Goal: Task Accomplishment & Management: Manage account settings

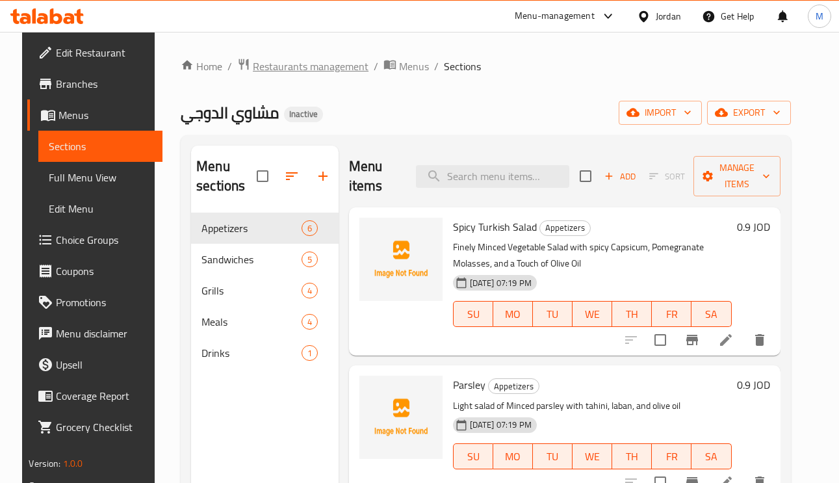
click at [287, 68] on span "Restaurants management" at bounding box center [311, 67] width 116 height 16
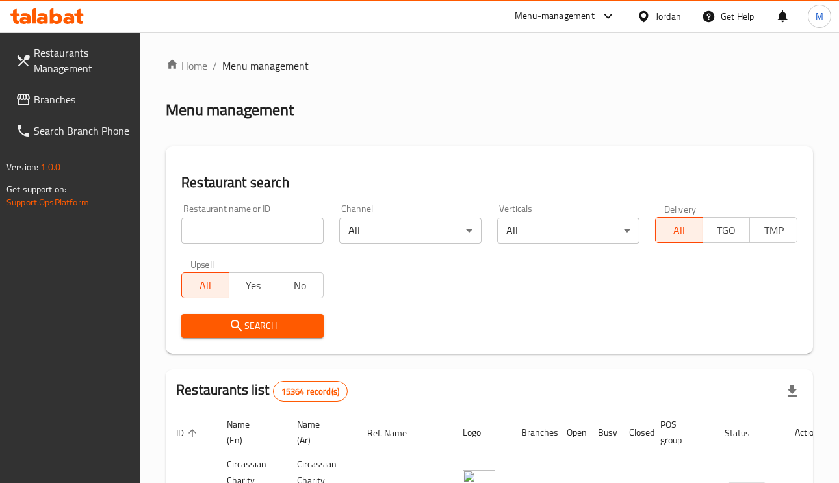
paste input "RETRO BAKERY"
click at [253, 222] on input "RETRO BAKERY" at bounding box center [252, 231] width 142 height 26
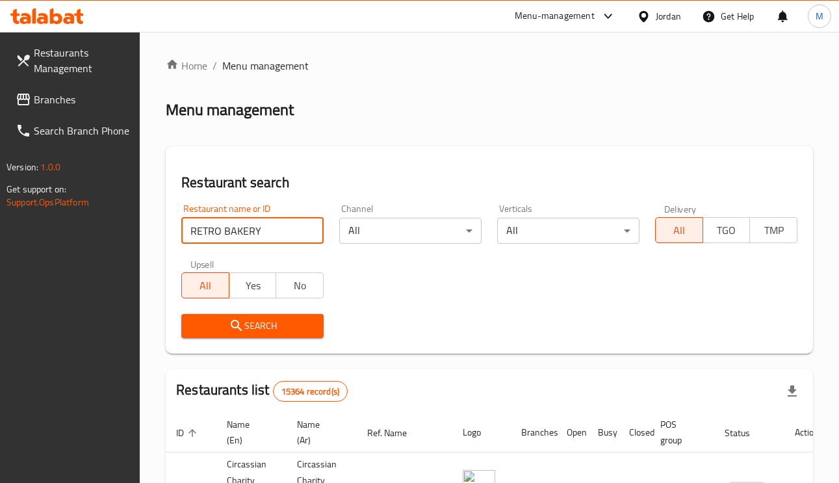
type input "RETRO BAKERY"
click button "Search" at bounding box center [252, 326] width 142 height 24
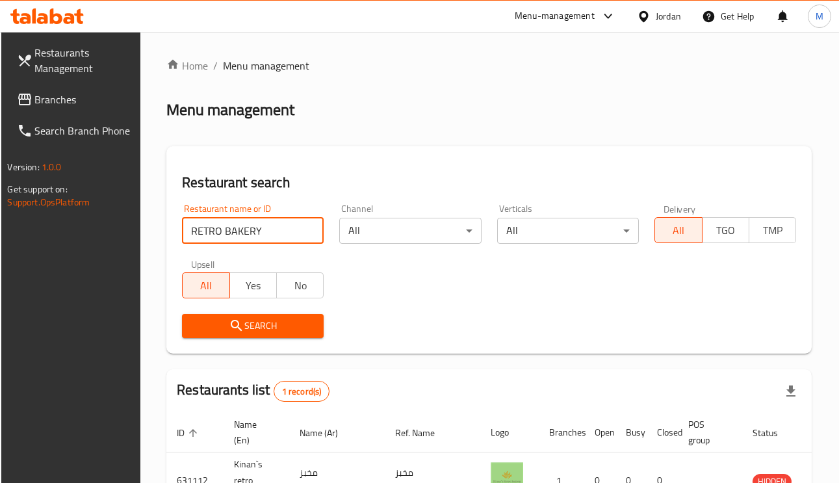
scroll to position [96, 0]
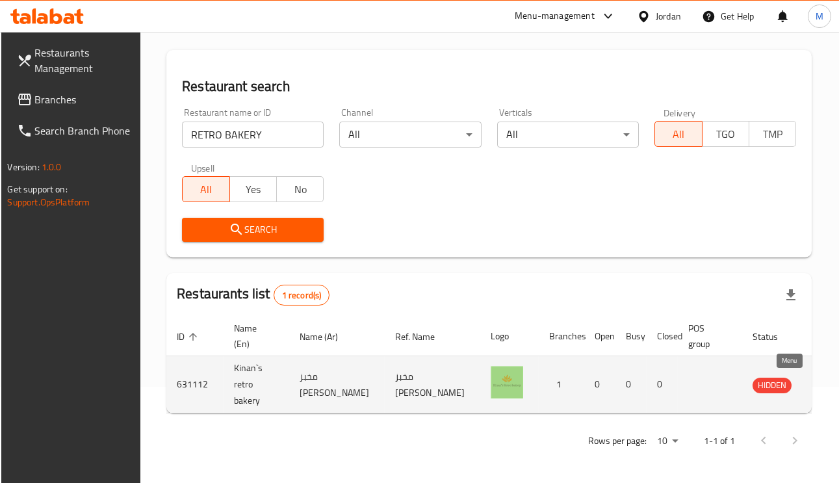
click at [821, 390] on icon "enhanced table" at bounding box center [829, 385] width 16 height 16
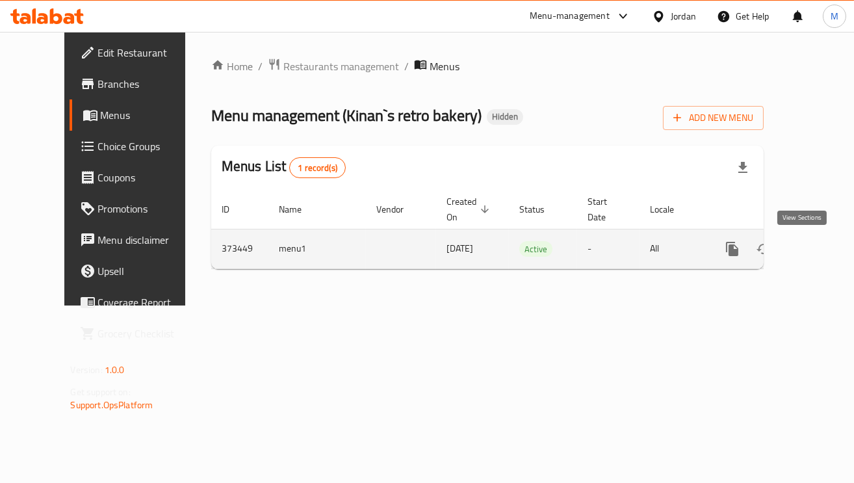
click at [821, 249] on icon "enhanced table" at bounding box center [827, 249] width 12 height 12
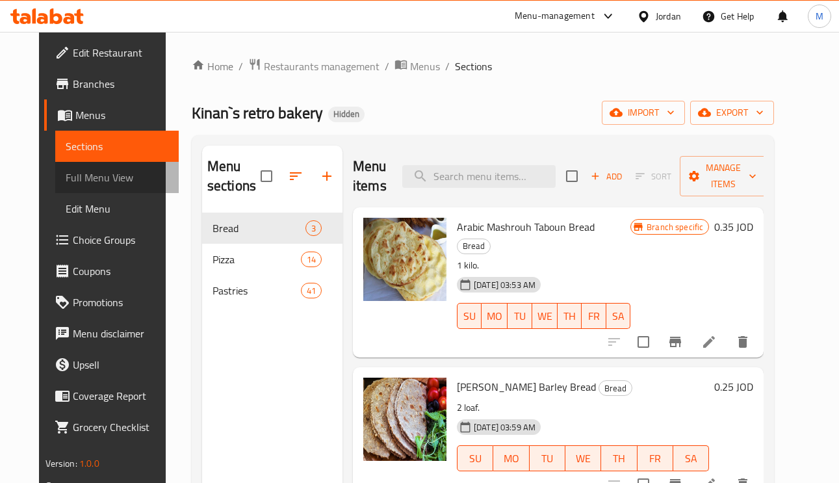
click at [66, 176] on span "Full Menu View" at bounding box center [117, 178] width 103 height 16
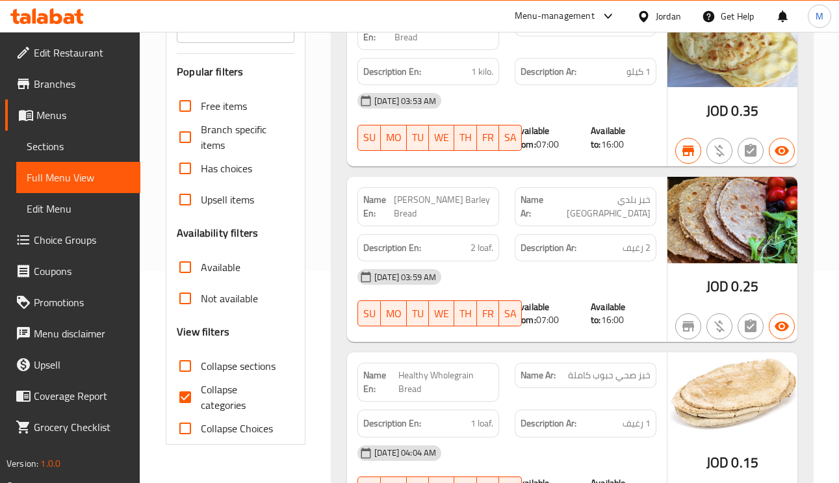
scroll to position [390, 0]
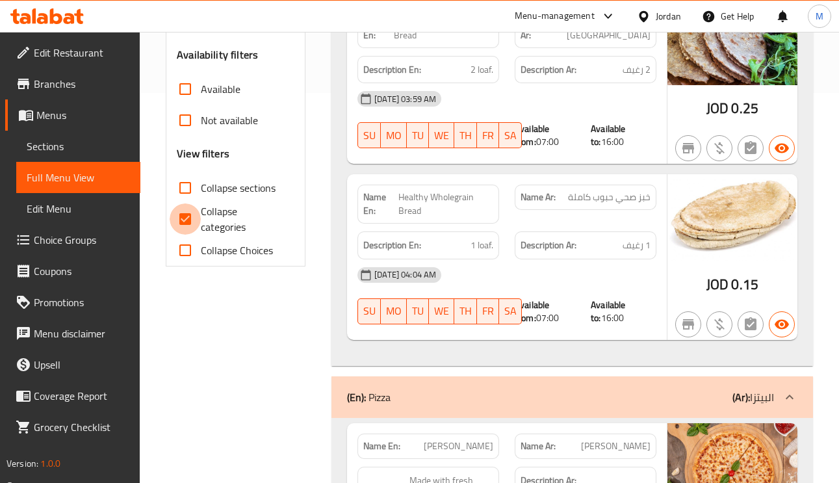
click at [179, 218] on input "Collapse categories" at bounding box center [185, 219] width 31 height 31
checkbox input "false"
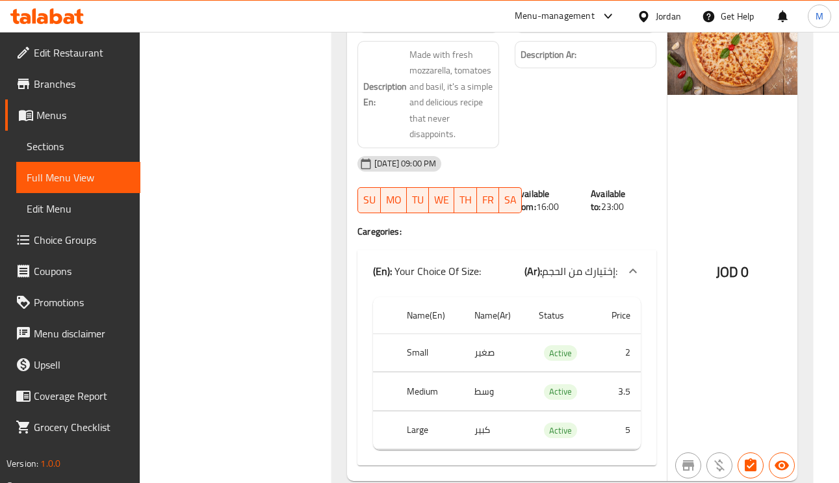
scroll to position [878, 0]
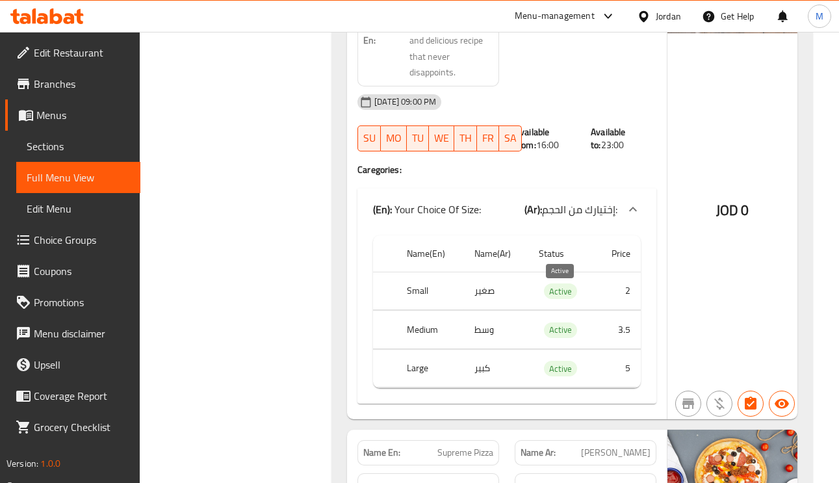
click at [551, 291] on span "Active" at bounding box center [560, 291] width 33 height 15
click at [553, 291] on span "Active" at bounding box center [560, 291] width 33 height 15
copy span "Active"
click at [547, 80] on div "Description Ar:" at bounding box center [585, 32] width 157 height 123
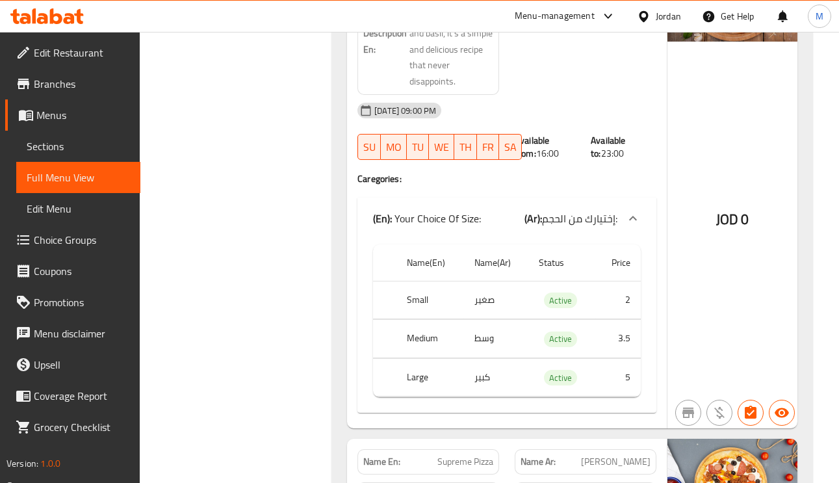
scroll to position [887, 0]
